Goal: Task Accomplishment & Management: Use online tool/utility

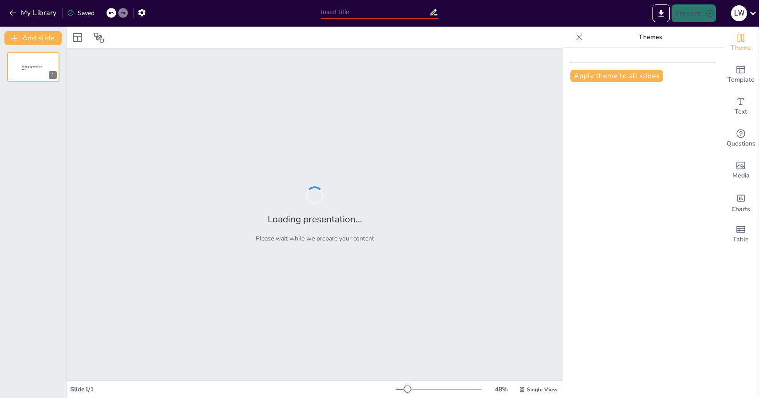
type input "Reflections on Nursing Practices from Shunde Hospital Exchange Tour"
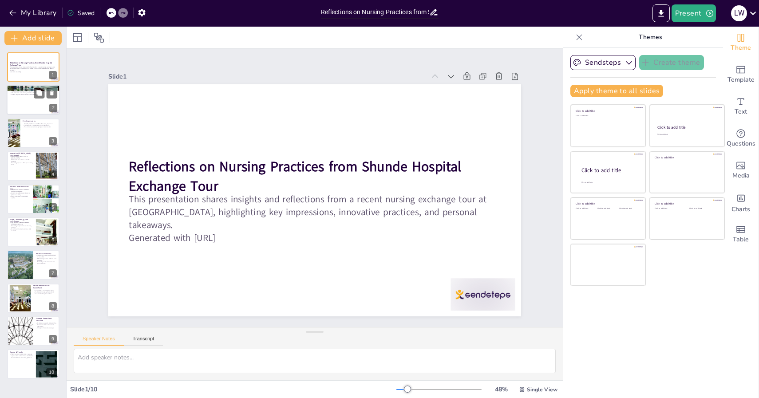
click at [40, 99] on div at bounding box center [33, 100] width 53 height 30
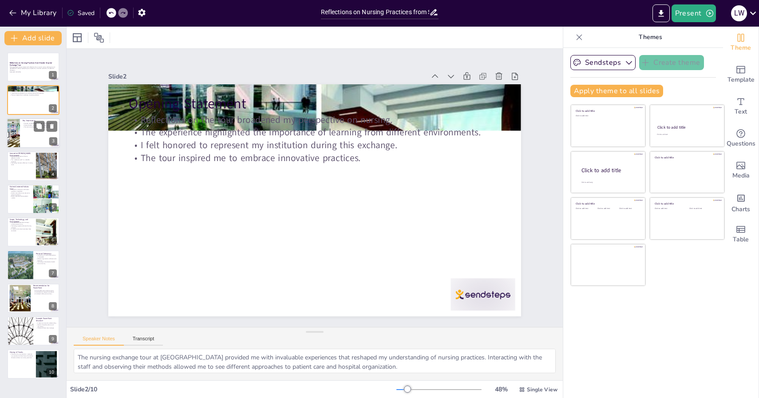
click at [36, 137] on div at bounding box center [33, 133] width 53 height 30
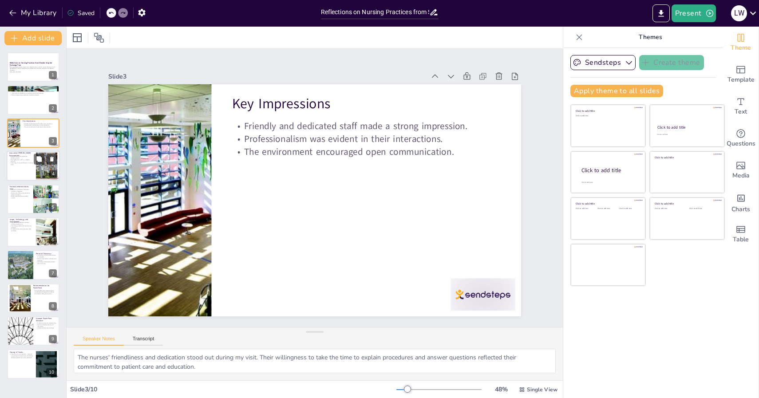
click at [26, 174] on div at bounding box center [33, 166] width 53 height 30
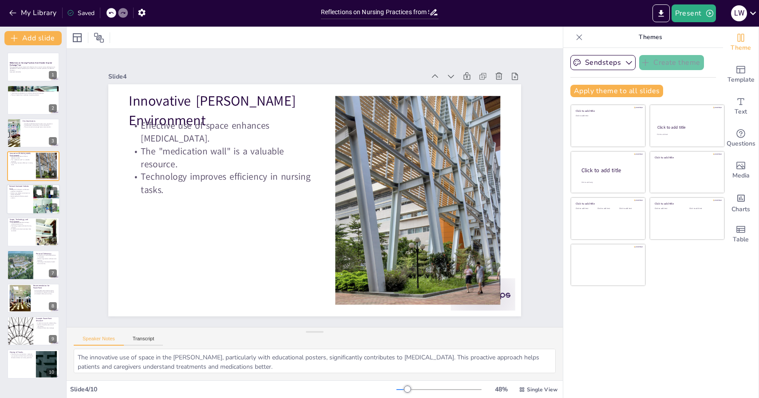
click at [28, 204] on div at bounding box center [33, 199] width 53 height 30
type textarea "The integration of Eastern and Western medicine practices at [GEOGRAPHIC_DATA] …"
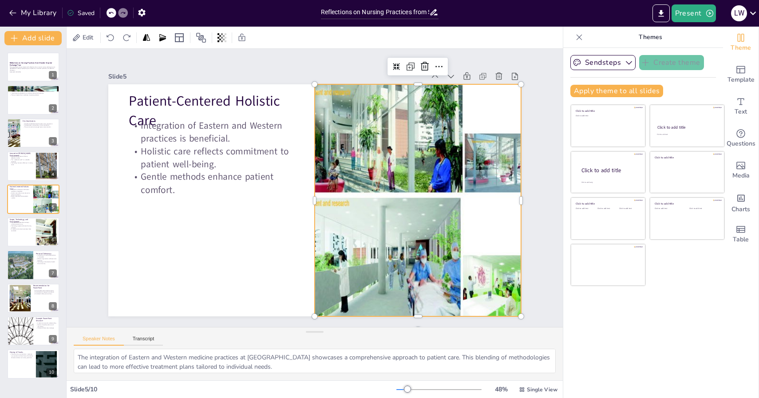
click at [341, 118] on div at bounding box center [212, 175] width 260 height 232
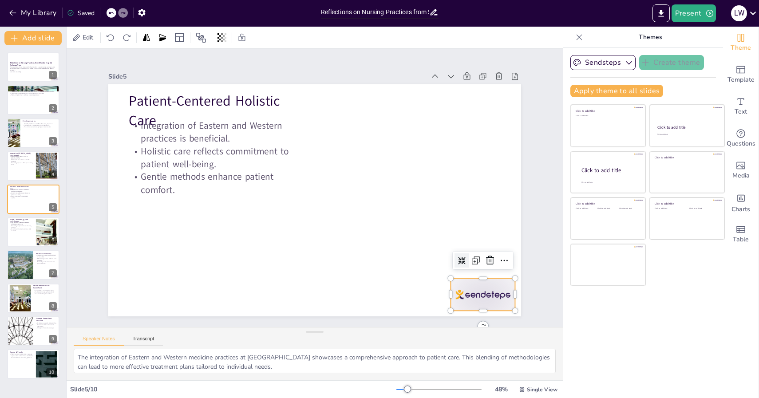
click at [258, 42] on div at bounding box center [222, 11] width 72 height 60
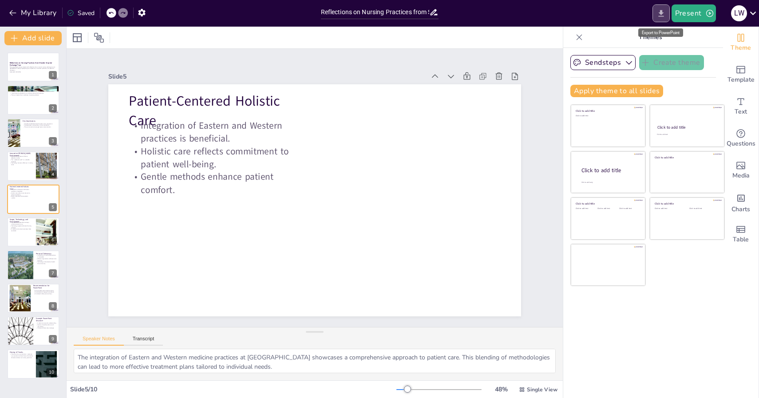
click at [661, 16] on icon "Export to PowerPoint" at bounding box center [660, 13] width 5 height 7
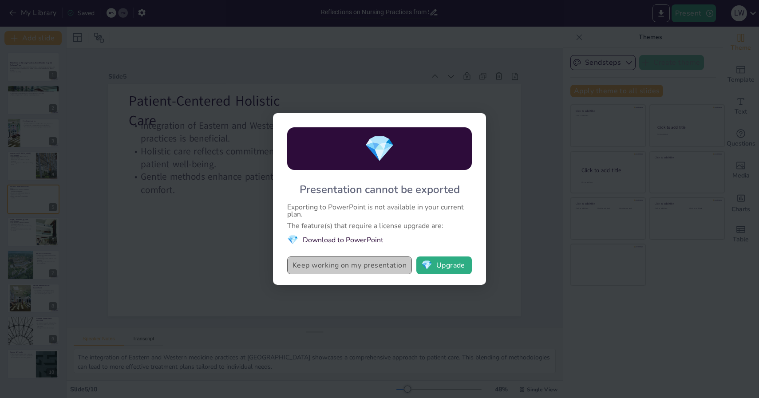
click at [350, 268] on button "Keep working on my presentation" at bounding box center [349, 265] width 125 height 18
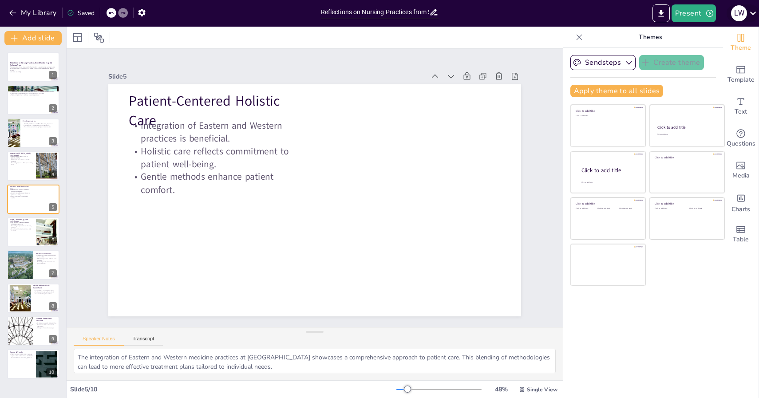
click at [741, 13] on div "l w" at bounding box center [739, 13] width 16 height 16
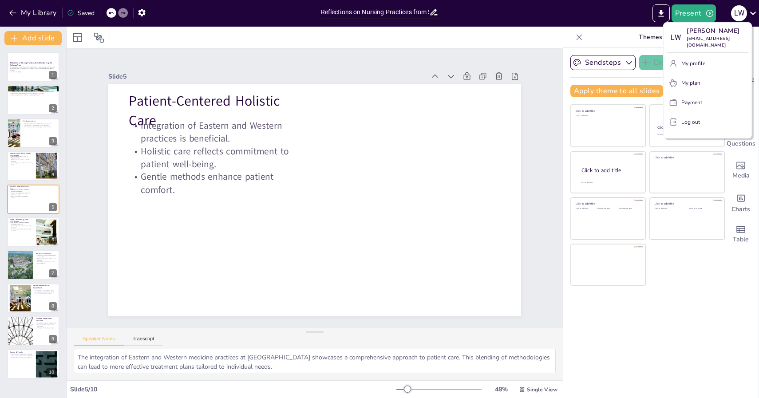
click at [34, 72] on div at bounding box center [379, 199] width 759 height 398
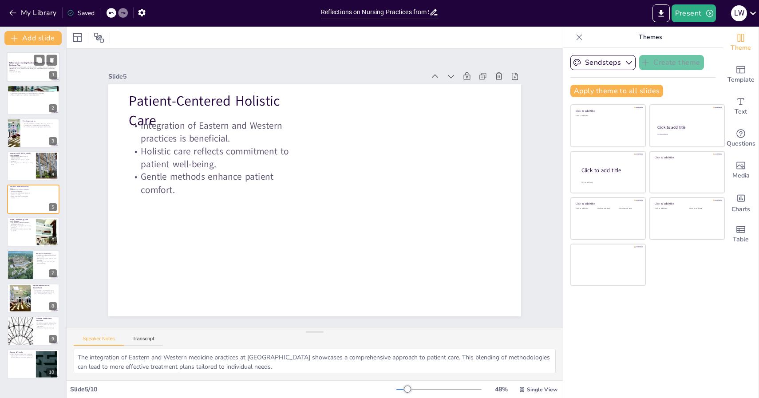
click at [39, 75] on div at bounding box center [33, 67] width 53 height 30
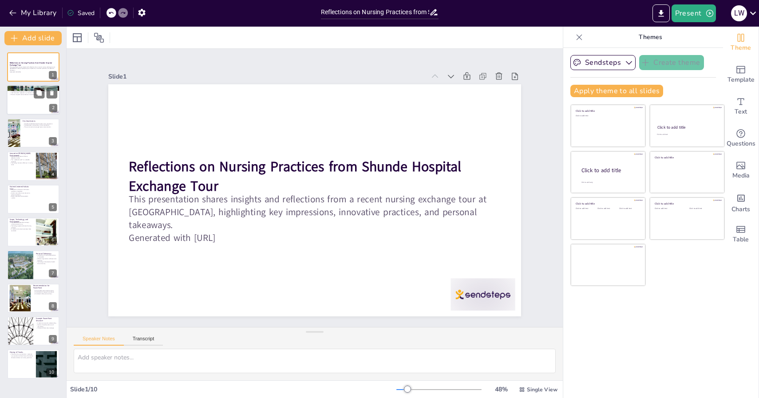
click at [42, 105] on div at bounding box center [33, 100] width 53 height 30
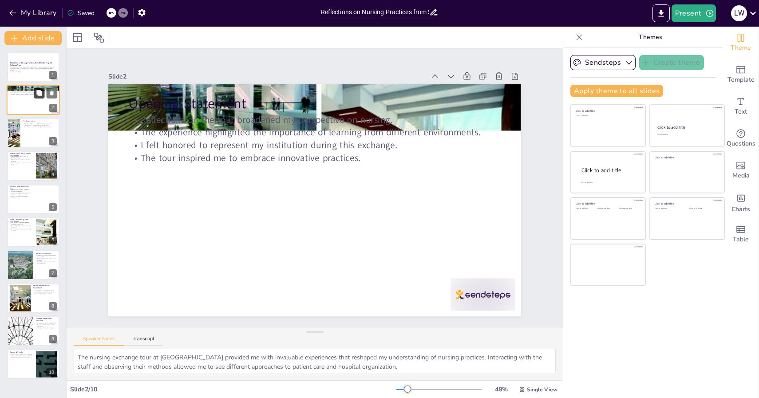
click at [38, 94] on icon at bounding box center [38, 93] width 5 height 5
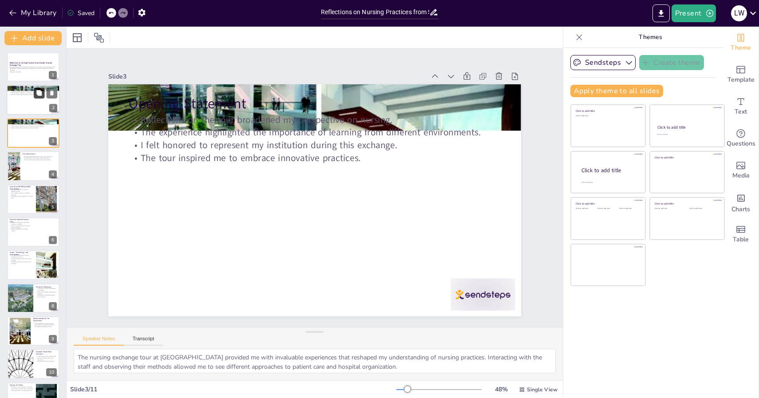
click at [38, 94] on icon at bounding box center [38, 93] width 5 height 5
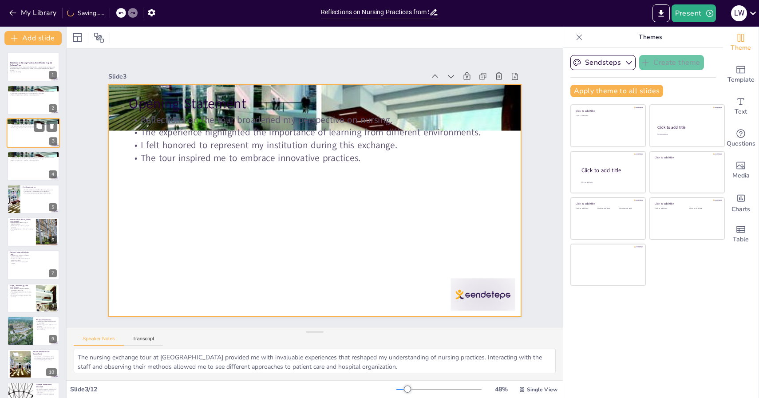
click at [33, 136] on div at bounding box center [33, 133] width 53 height 30
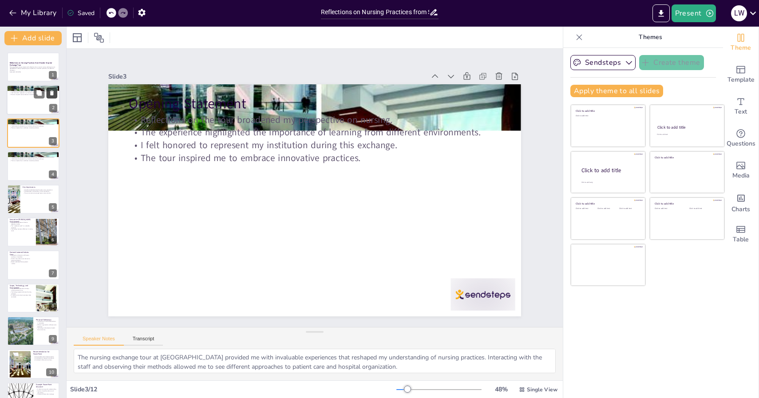
click at [53, 95] on icon at bounding box center [52, 93] width 4 height 5
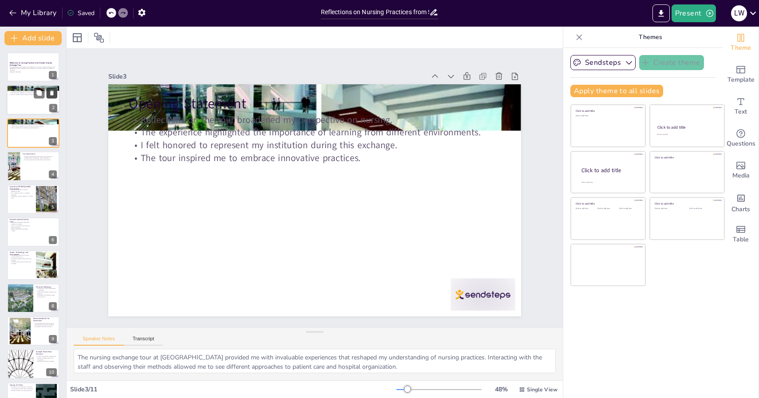
click at [53, 95] on icon at bounding box center [52, 93] width 4 height 5
type textarea "The nurses' friendliness and dedication stood out during my visit. Their willin…"
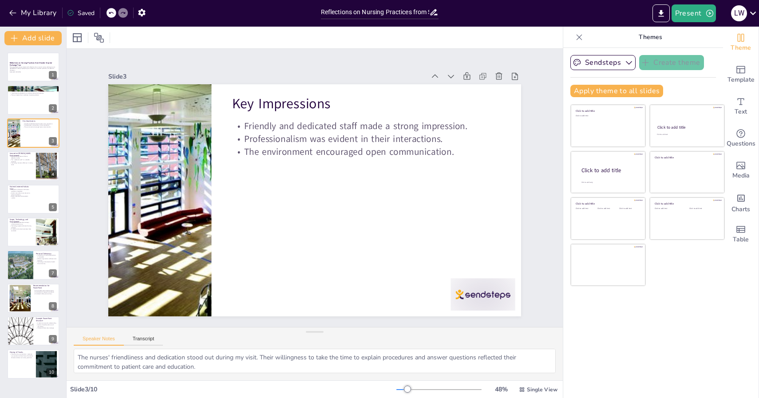
click at [579, 39] on icon at bounding box center [579, 37] width 9 height 9
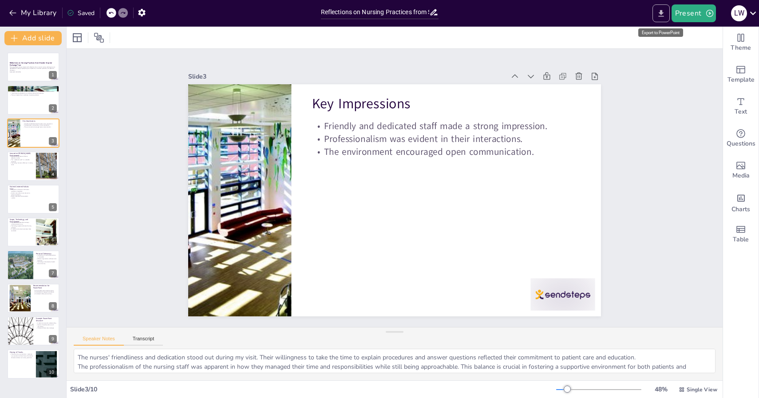
click at [661, 18] on icon "Export to PowerPoint" at bounding box center [660, 13] width 9 height 9
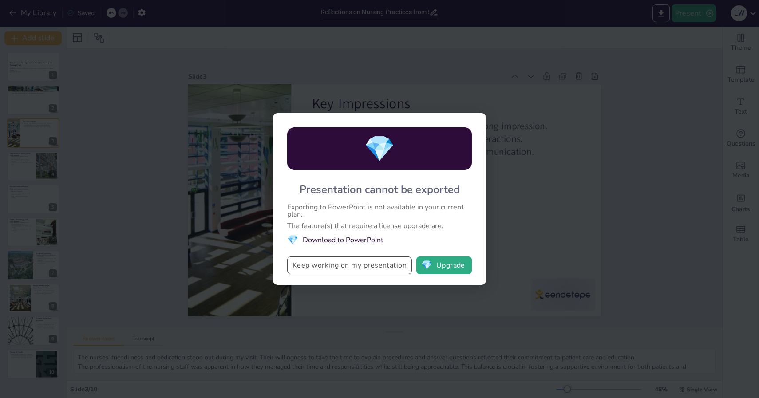
click at [382, 269] on button "Keep working on my presentation" at bounding box center [349, 265] width 125 height 18
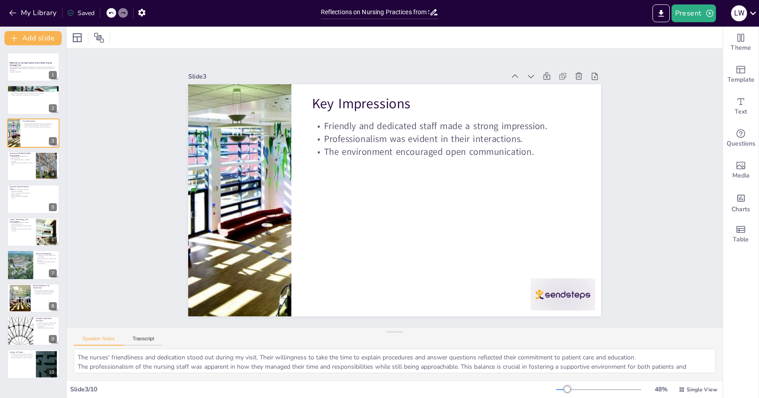
click at [580, 385] on div "48 % Single View" at bounding box center [637, 389] width 163 height 14
click at [578, 389] on div at bounding box center [598, 389] width 85 height 7
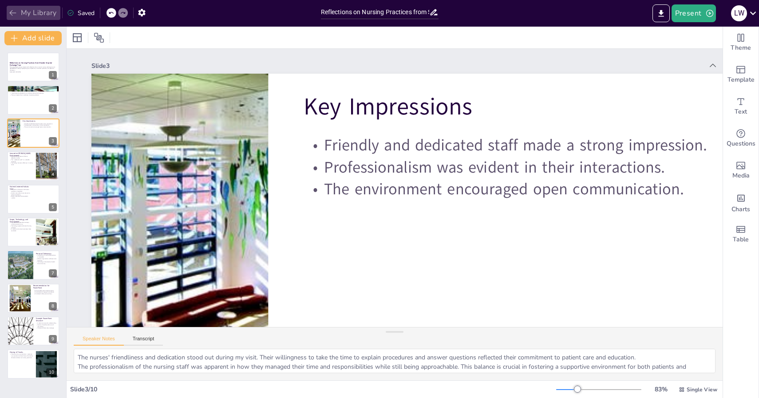
click at [50, 16] on button "My Library" at bounding box center [34, 13] width 54 height 14
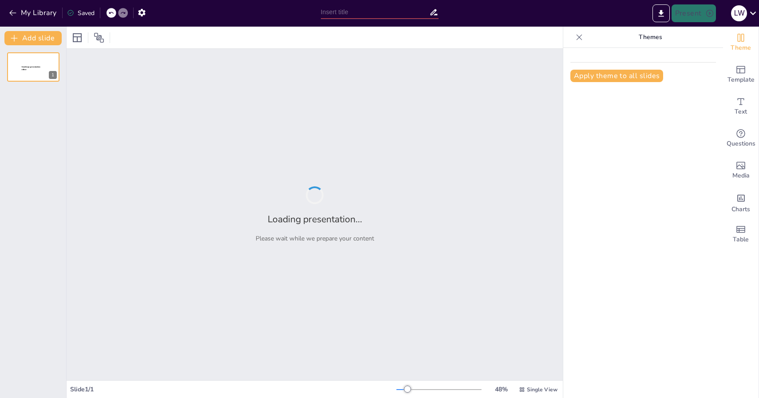
type input "Reflections on Nursing Practices from Shunde Hospital Exchange Tour"
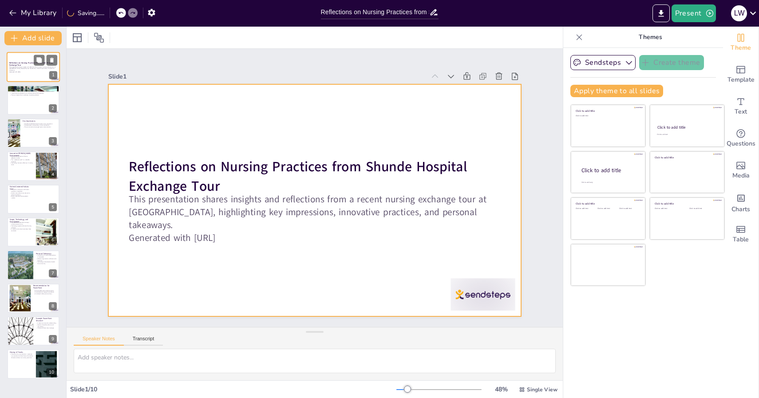
click at [43, 77] on div at bounding box center [33, 67] width 53 height 30
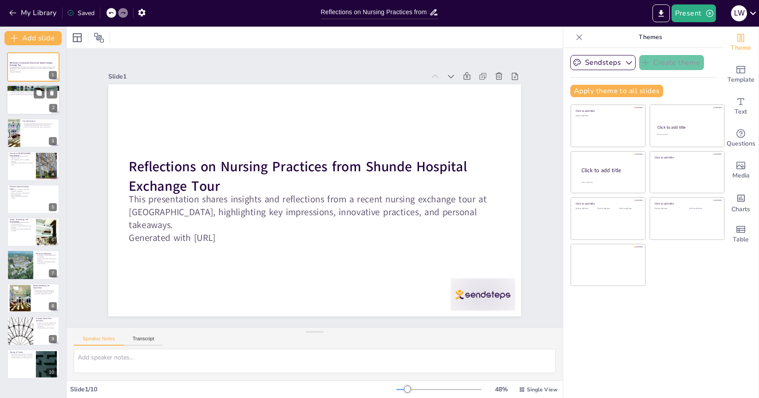
click at [32, 108] on div at bounding box center [33, 100] width 53 height 30
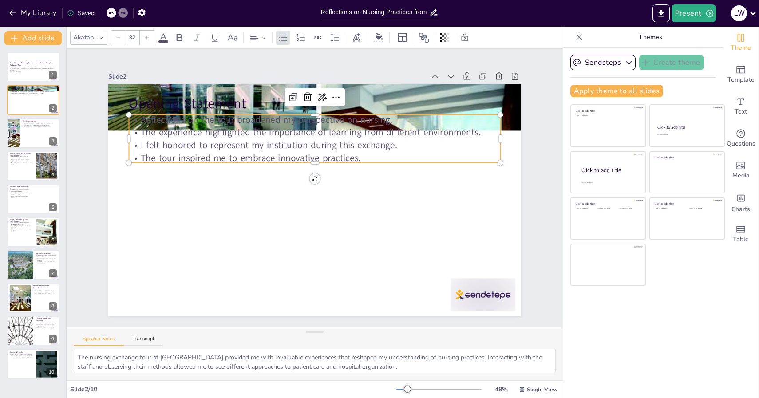
click at [235, 148] on p "I felt honored to represent my institution during this exchange." at bounding box center [349, 163] width 229 height 308
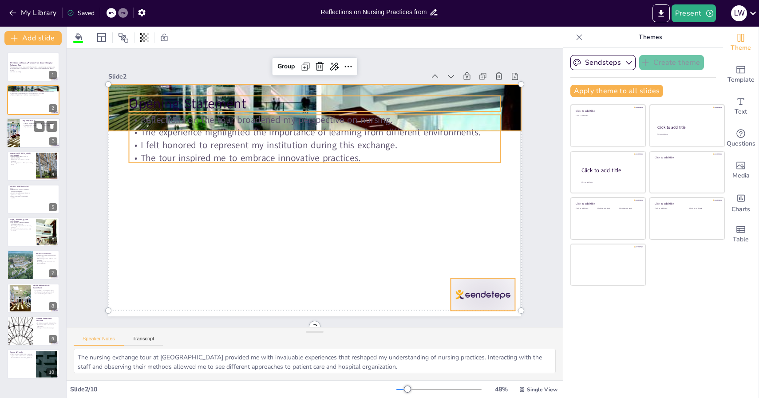
click at [28, 135] on div at bounding box center [33, 133] width 53 height 30
type textarea "The nurses' friendliness and dedication stood out during my visit. Their willin…"
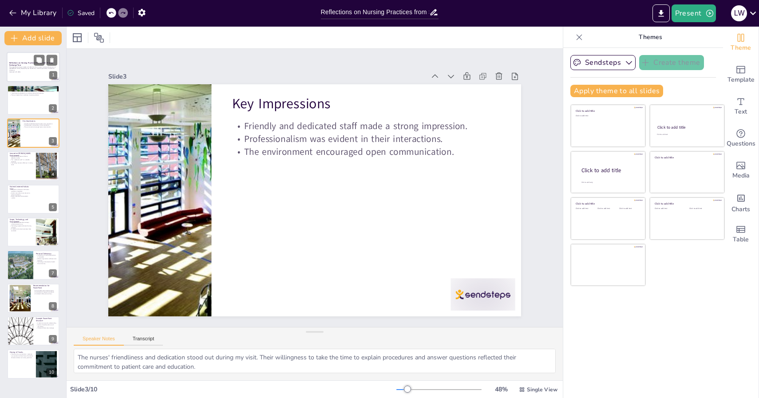
click at [31, 80] on div at bounding box center [33, 67] width 53 height 30
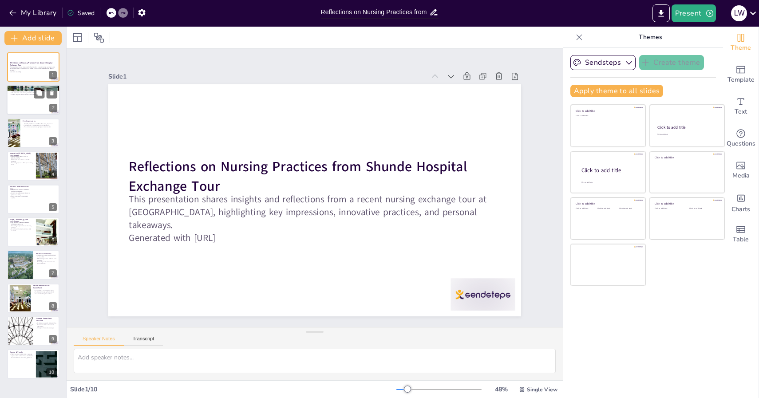
click at [31, 89] on p "Reflections on the tour broadened my perspective on nursing." at bounding box center [33, 90] width 48 height 2
type textarea "The nursing exchange tour at [GEOGRAPHIC_DATA] provided me with invaluable expe…"
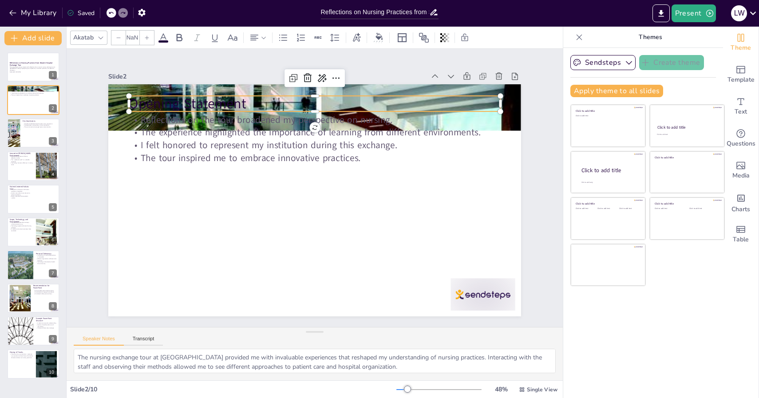
type input "48"
click at [459, 98] on p "Opening Statement" at bounding box center [394, 161] width 133 height 359
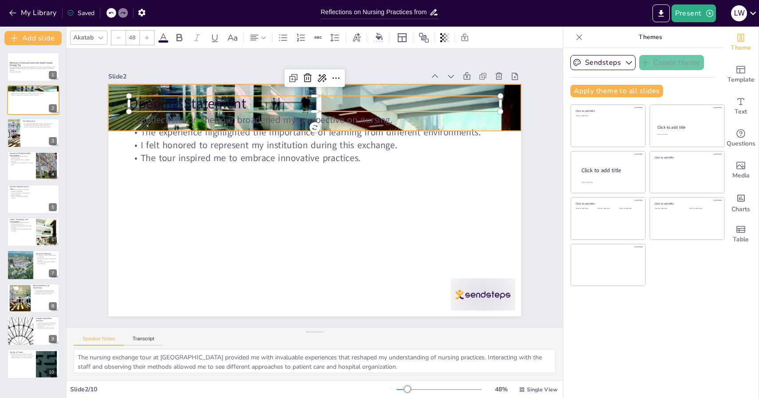
click at [518, 151] on div at bounding box center [314, 268] width 413 height 235
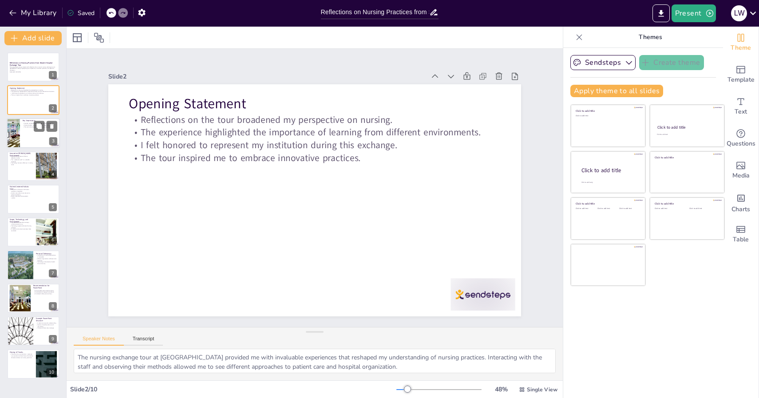
click at [24, 137] on div at bounding box center [33, 133] width 53 height 30
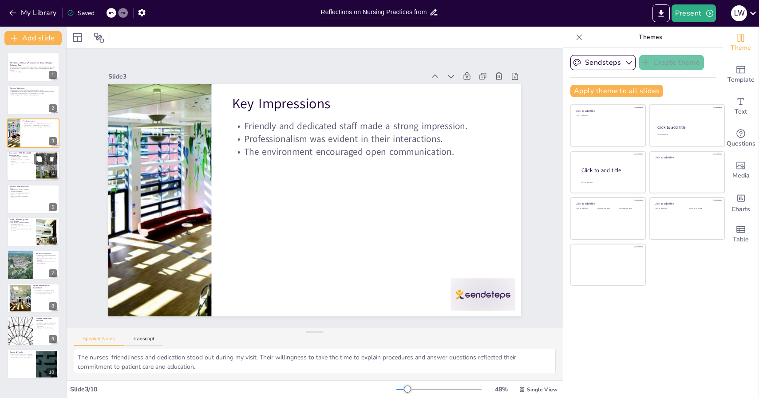
click at [24, 170] on div at bounding box center [33, 166] width 53 height 30
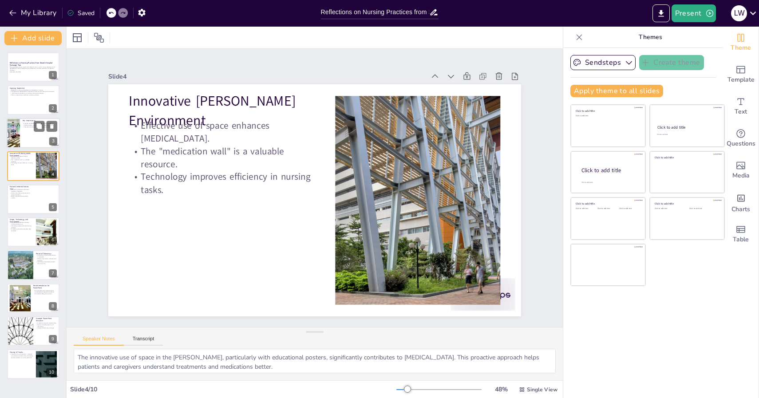
click at [31, 137] on div at bounding box center [33, 133] width 53 height 30
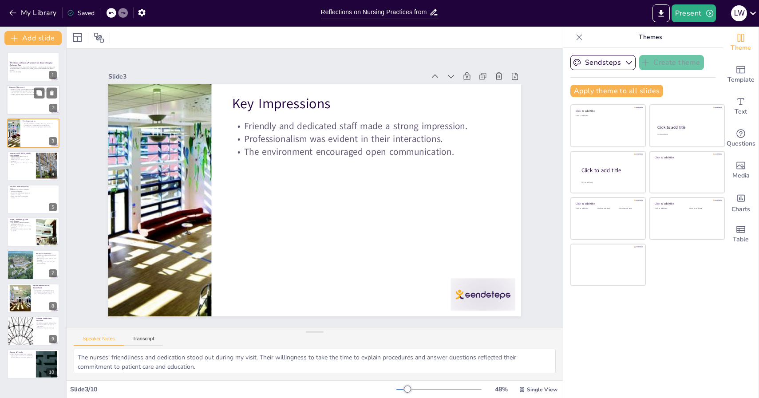
click at [26, 108] on div at bounding box center [33, 100] width 53 height 30
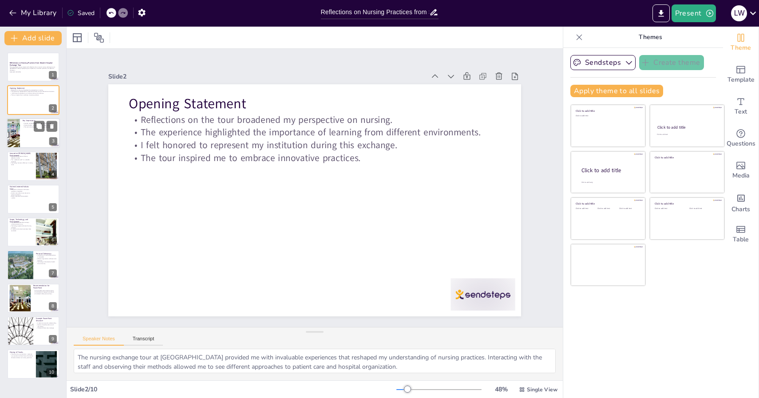
click at [28, 142] on div at bounding box center [33, 133] width 53 height 30
type textarea "The nurses' friendliness and dedication stood out during my visit. Their willin…"
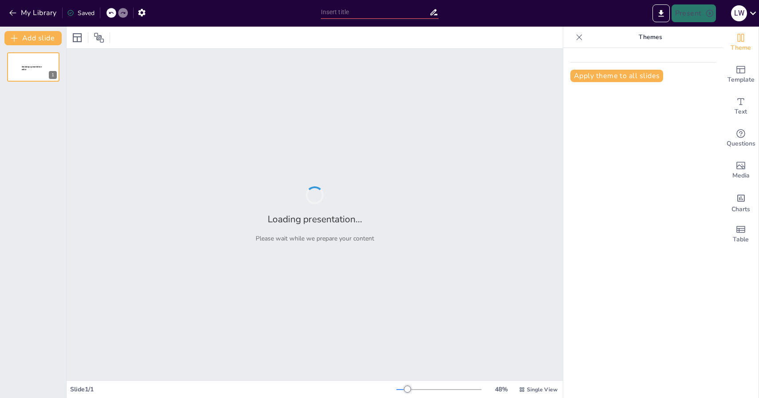
type input "Reflections on Nursing Practices from Shunde Hospital Exchange Tour"
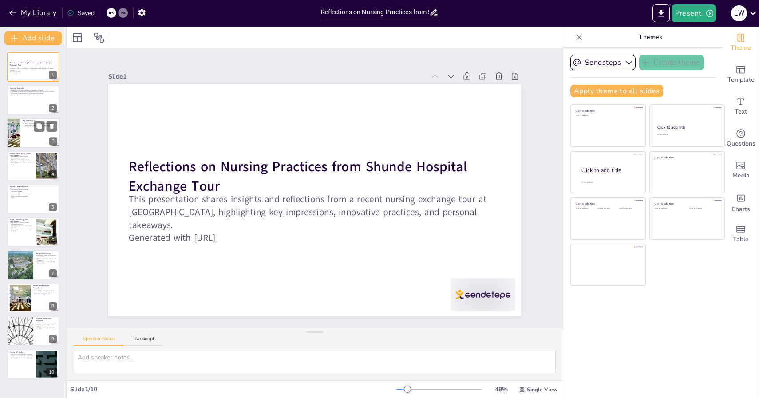
click at [28, 132] on div at bounding box center [33, 133] width 53 height 30
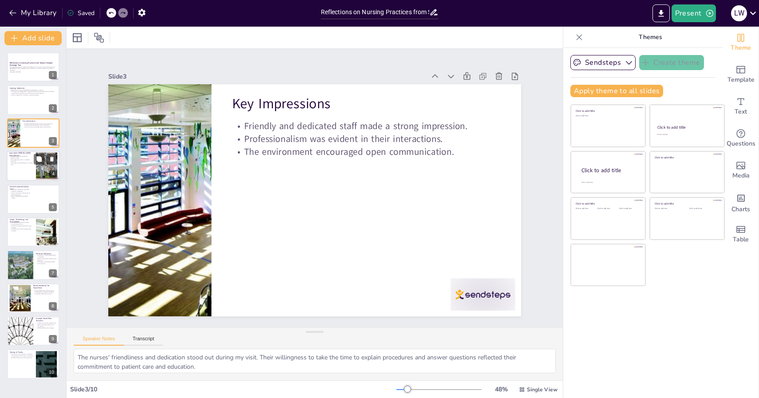
click at [26, 161] on p "The "medication wall" is a valuable resource." at bounding box center [21, 160] width 24 height 3
type textarea "The innovative use of space in the [PERSON_NAME], particularly with educational…"
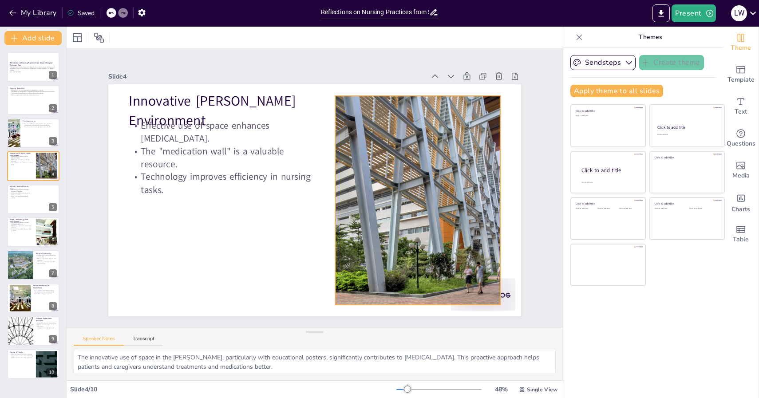
click at [349, 164] on div at bounding box center [313, 291] width 247 height 391
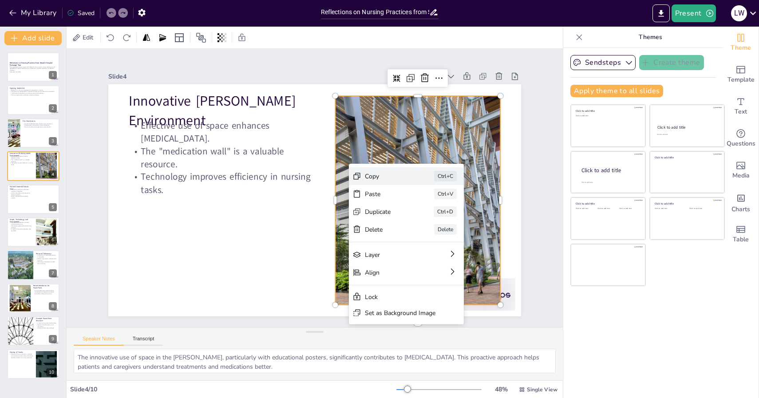
click at [395, 282] on div "Copy Ctrl+C" at bounding box center [393, 330] width 90 height 97
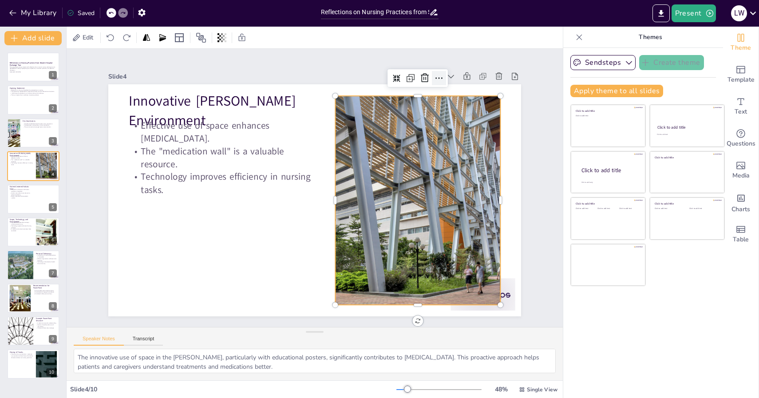
click at [178, 97] on icon at bounding box center [171, 103] width 13 height 13
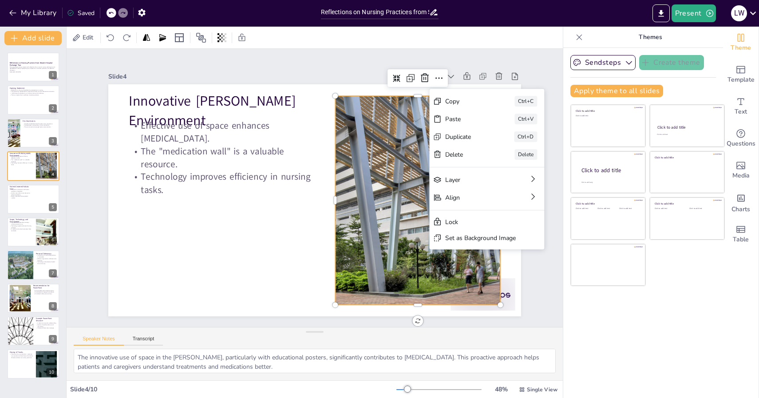
click at [393, 232] on div at bounding box center [244, 263] width 387 height 423
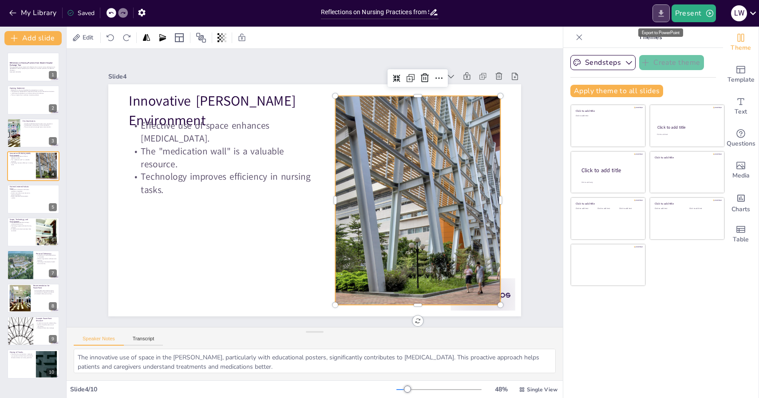
click at [666, 12] on button "Export to PowerPoint" at bounding box center [660, 13] width 17 height 18
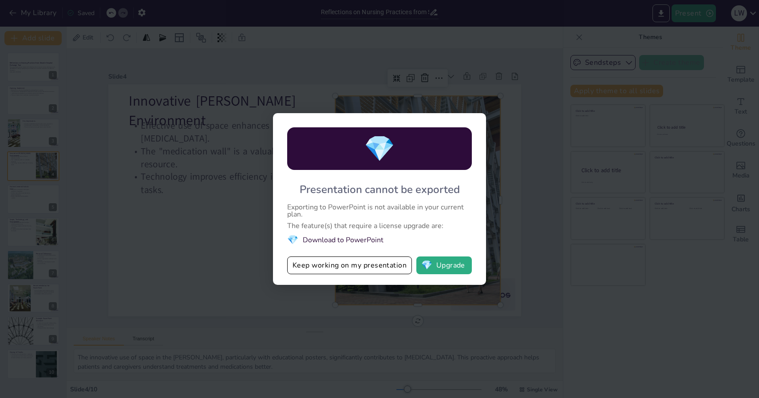
click at [523, 162] on div "💎 Presentation cannot be exported Exporting to PowerPoint is not available in y…" at bounding box center [379, 199] width 759 height 398
click at [352, 265] on button "Keep working on my presentation" at bounding box center [349, 265] width 125 height 18
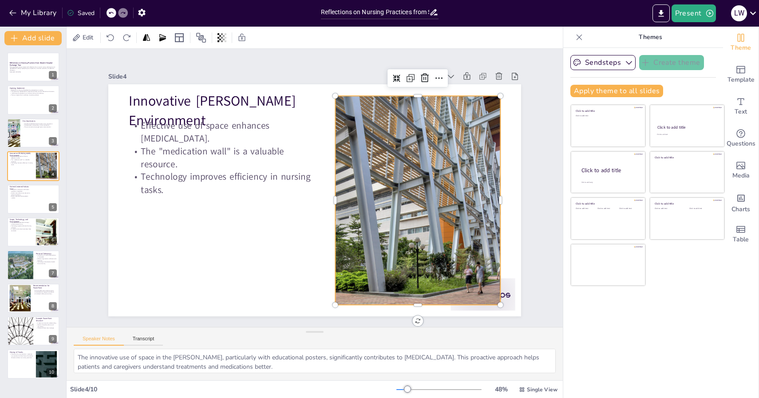
click at [443, 46] on div "Edit" at bounding box center [315, 38] width 496 height 22
click at [303, 345] on icon at bounding box center [295, 352] width 15 height 15
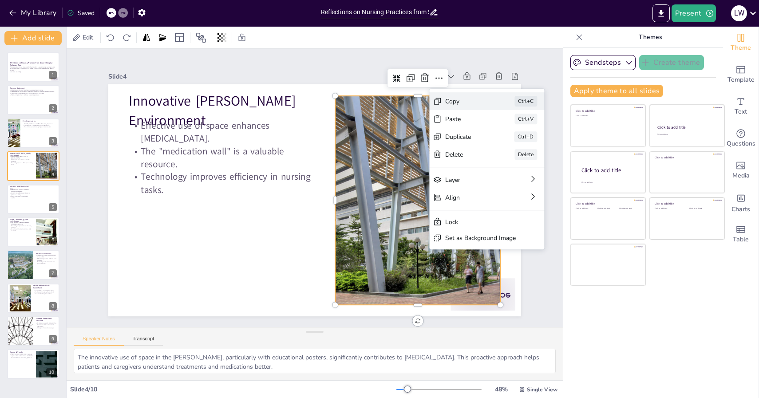
click at [117, 145] on div "Copy" at bounding box center [94, 156] width 45 height 22
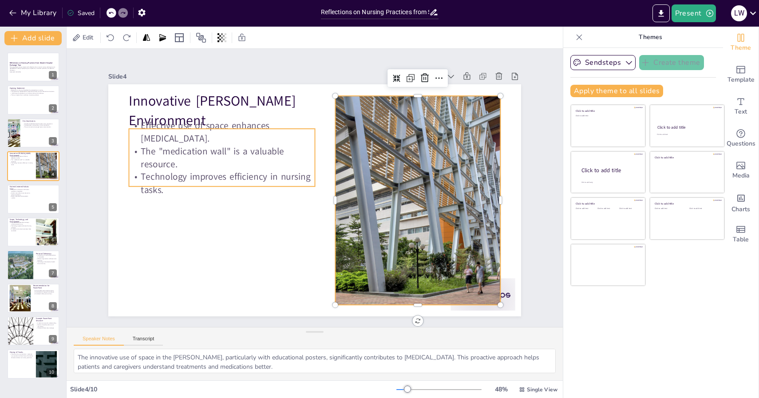
click at [259, 142] on p "Effective use of space enhances [MEDICAL_DATA]." at bounding box center [316, 79] width 115 height 173
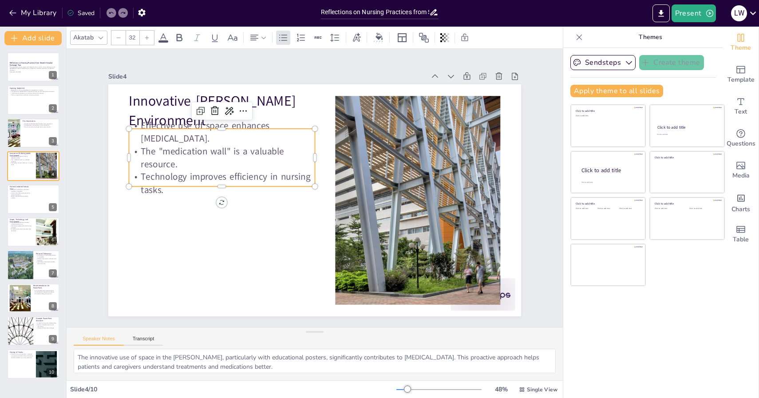
click at [358, 125] on p "Effective use of space enhances [MEDICAL_DATA]." at bounding box center [371, 94] width 26 height 185
click at [274, 147] on p "The "medication wall" is a valuable resource." at bounding box center [315, 90] width 82 height 185
click at [169, 109] on p "Innovative [PERSON_NAME] Environment" at bounding box center [261, 79] width 185 height 110
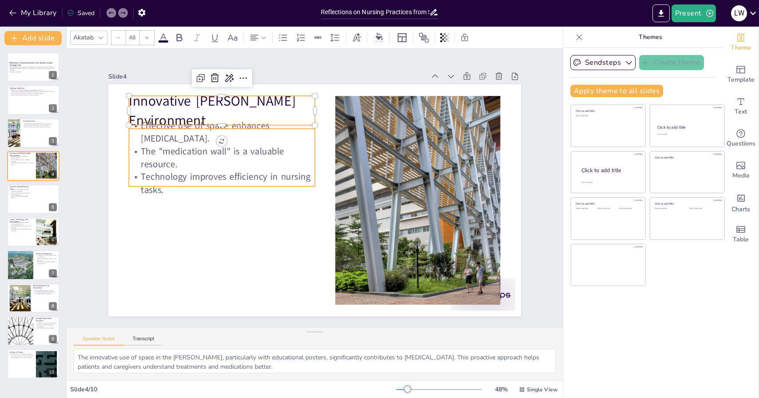
click at [154, 132] on p "Effective use of space enhances [MEDICAL_DATA]." at bounding box center [235, 114] width 187 height 64
type input "32"
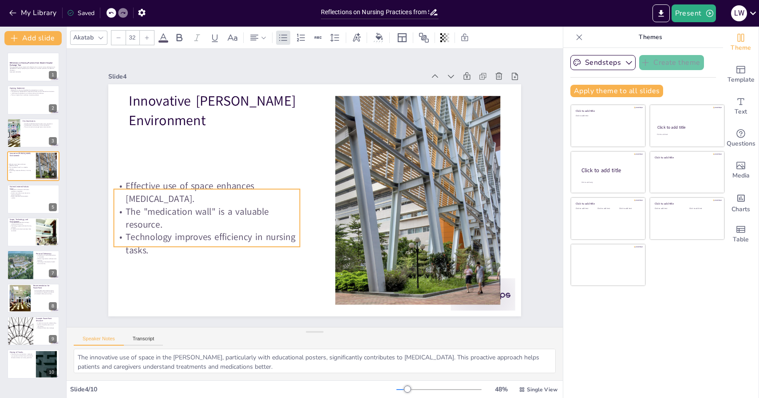
drag, startPoint x: 207, startPoint y: 166, endPoint x: 192, endPoint y: 227, distance: 63.1
click at [192, 214] on p "The "medication wall" is a valuable resource." at bounding box center [210, 149] width 166 height 130
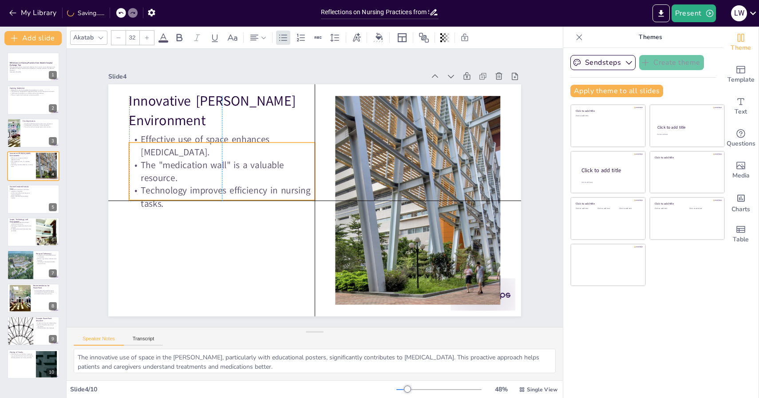
drag, startPoint x: 192, startPoint y: 227, endPoint x: 204, endPoint y: 181, distance: 48.1
click at [204, 181] on p "The "medication wall" is a valuable resource." at bounding box center [242, 127] width 173 height 115
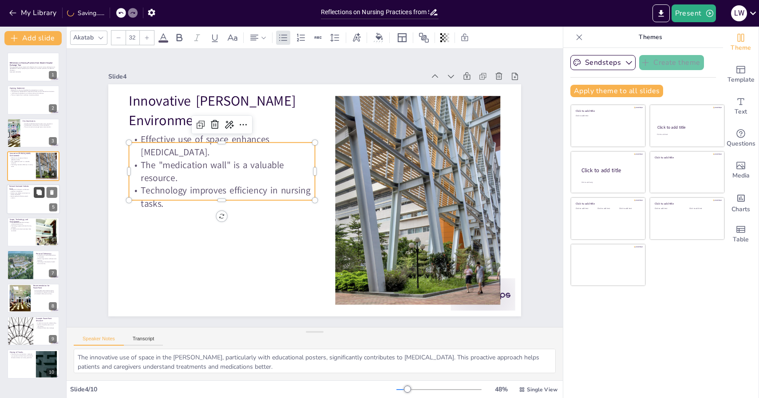
click at [43, 193] on button at bounding box center [39, 192] width 11 height 11
type textarea "The integration of Eastern and Western medicine practices at [GEOGRAPHIC_DATA] …"
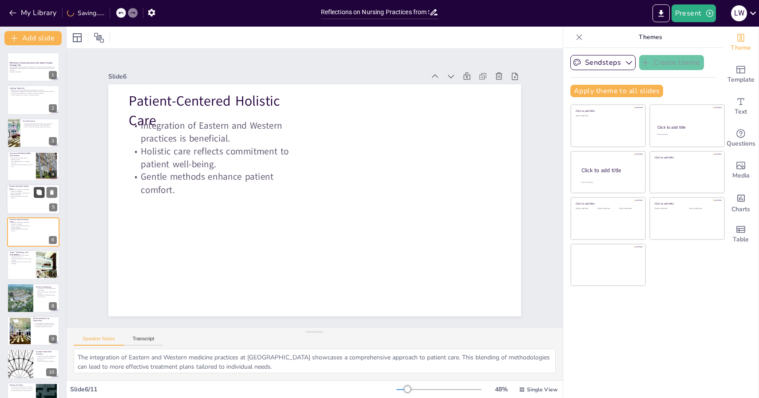
scroll to position [10, 0]
